Goal: Task Accomplishment & Management: Use online tool/utility

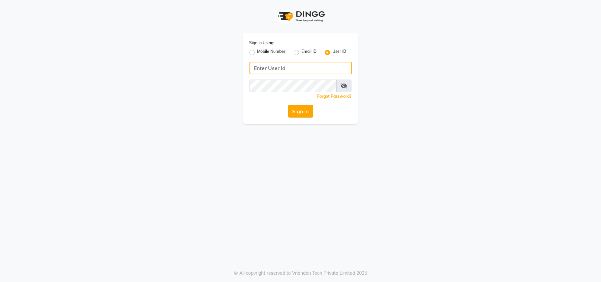
type input "[PERSON_NAME]"
click at [303, 110] on button "Sign In" at bounding box center [300, 111] width 25 height 13
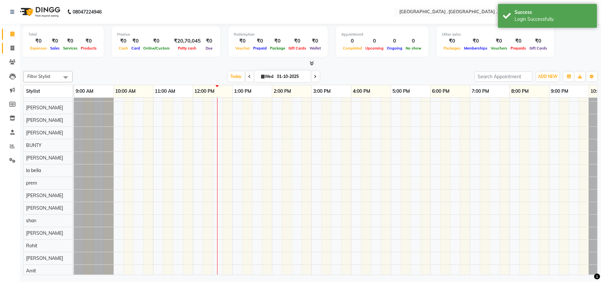
scroll to position [9, 0]
click at [11, 48] on icon at bounding box center [13, 48] width 4 height 5
select select "service"
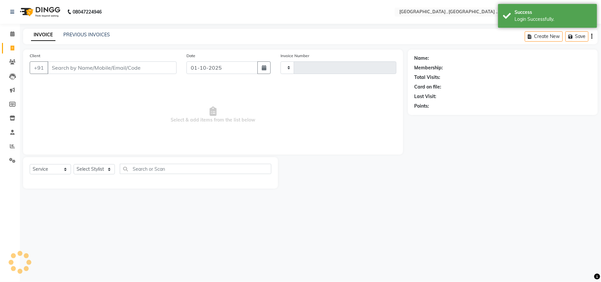
type input "2510"
select select "4558"
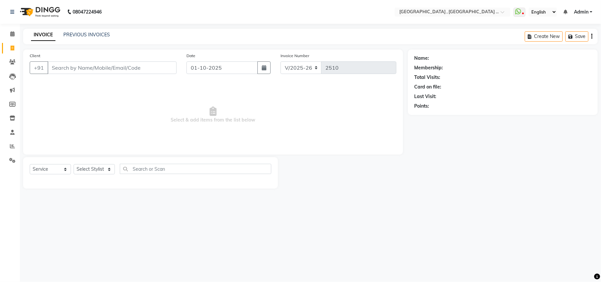
click at [95, 29] on div "INVOICE PREVIOUS INVOICES Create New Save" at bounding box center [310, 37] width 575 height 16
click at [94, 32] on link "PREVIOUS INVOICES" at bounding box center [86, 35] width 47 height 6
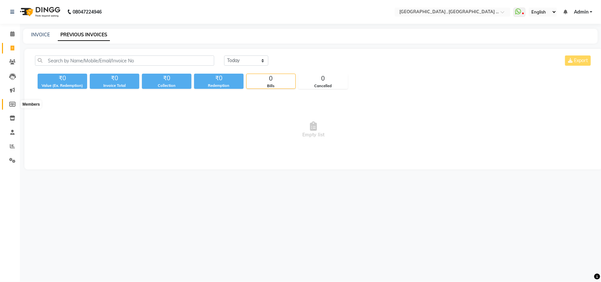
click at [16, 101] on span at bounding box center [13, 105] width 12 height 8
select select
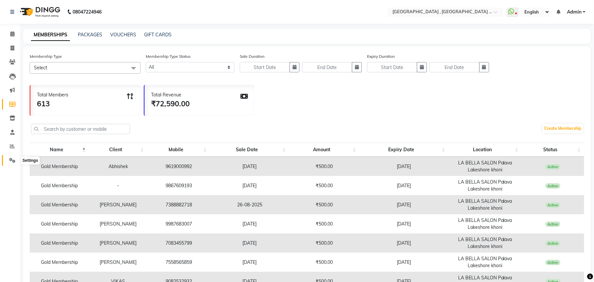
click at [10, 160] on icon at bounding box center [12, 160] width 6 height 5
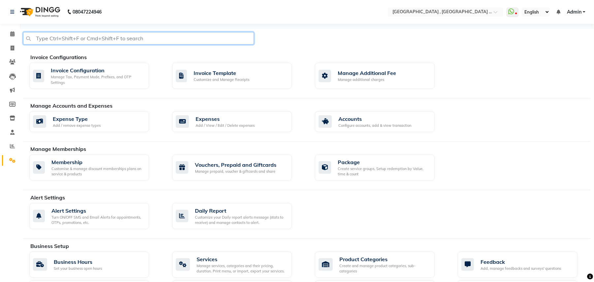
click at [53, 36] on input "text" at bounding box center [138, 38] width 231 height 13
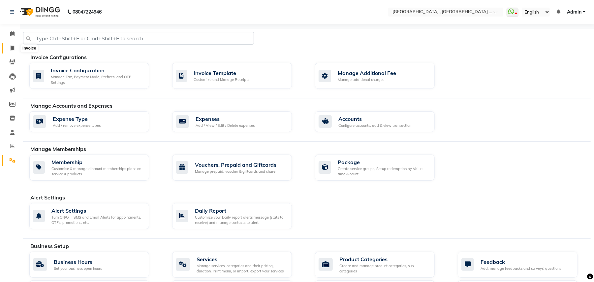
click at [11, 50] on icon at bounding box center [13, 48] width 4 height 5
select select "service"
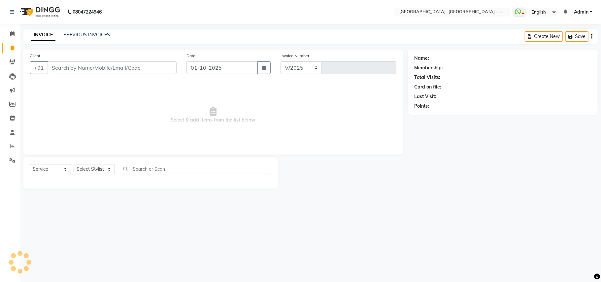
select select "4558"
type input "2510"
